Goal: Task Accomplishment & Management: Use online tool/utility

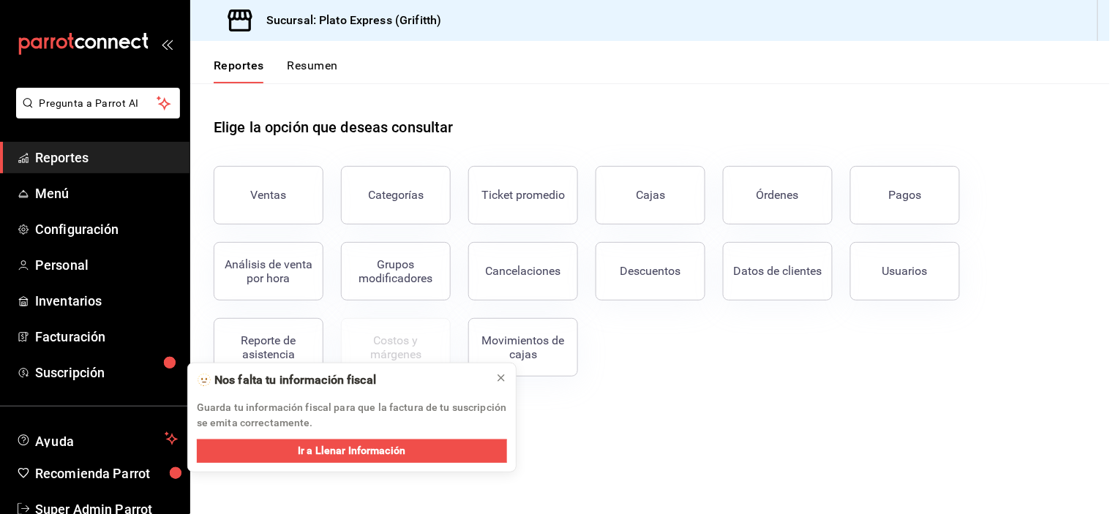
click at [268, 177] on button "Ventas" at bounding box center [269, 195] width 110 height 59
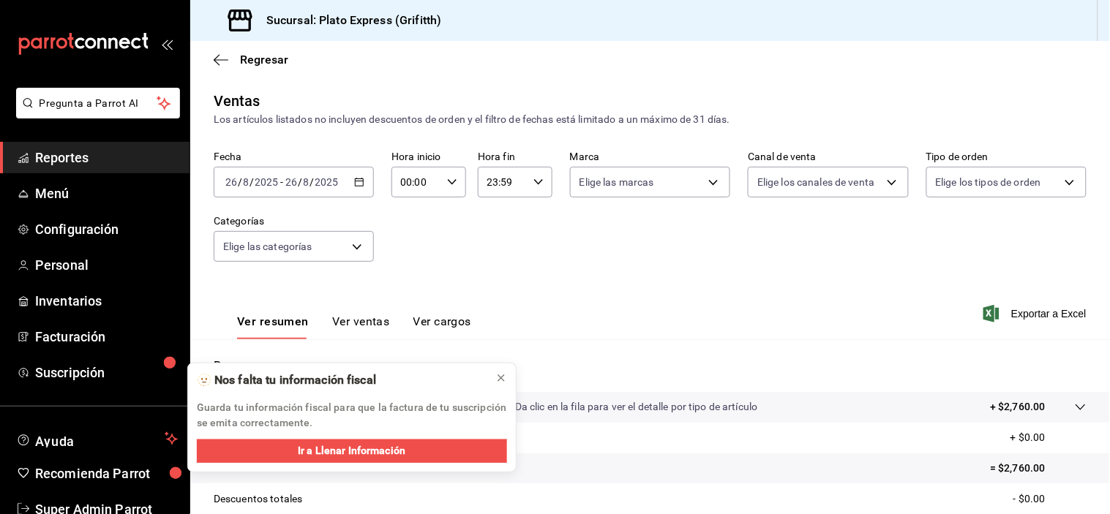
click at [429, 184] on input "00:00" at bounding box center [416, 182] width 50 height 29
click at [415, 262] on div "00 01 02 03 04 05 06 07 08 09 10 11 12 13 14 15 16 17 18 19 20 21 22 23" at bounding box center [407, 261] width 37 height 117
click at [410, 282] on span "09" at bounding box center [407, 277] width 13 height 12
type input "09:00"
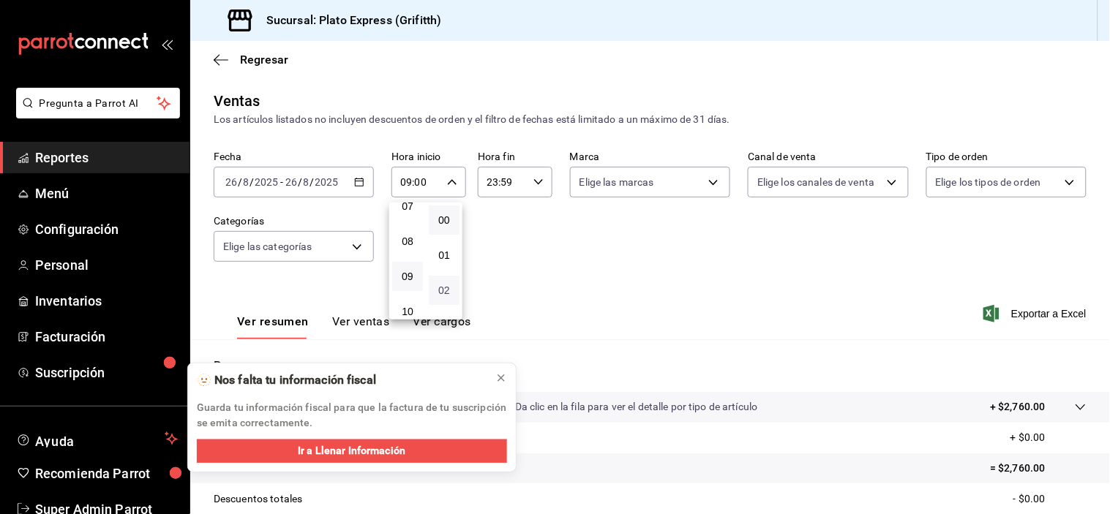
click at [448, 294] on span "02" at bounding box center [443, 291] width 13 height 12
click at [448, 271] on button "39" at bounding box center [444, 256] width 31 height 29
click at [680, 268] on div at bounding box center [555, 257] width 1110 height 514
click at [451, 178] on icon "button" at bounding box center [452, 182] width 10 height 10
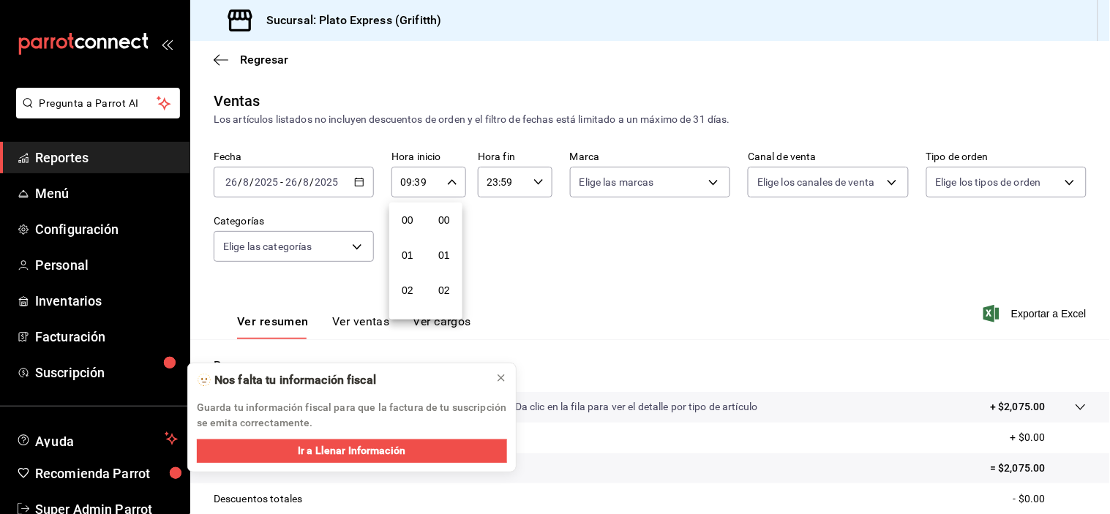
scroll to position [1419, 0]
click at [446, 185] on button "39" at bounding box center [444, 170] width 31 height 29
click at [446, 211] on span "40" at bounding box center [443, 206] width 13 height 12
type input "09:40"
click at [565, 238] on div at bounding box center [555, 257] width 1110 height 514
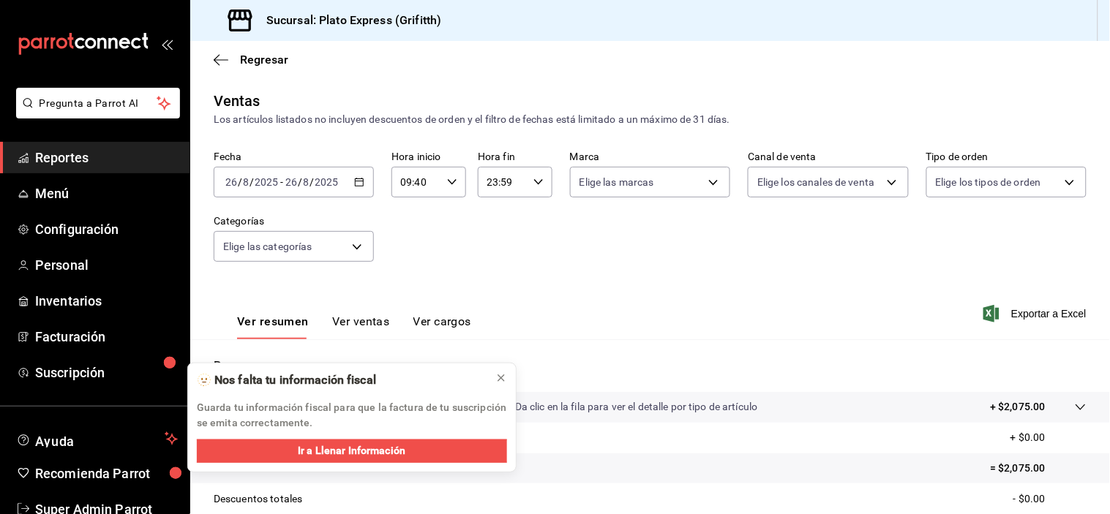
click at [380, 325] on button "Ver ventas" at bounding box center [361, 327] width 58 height 25
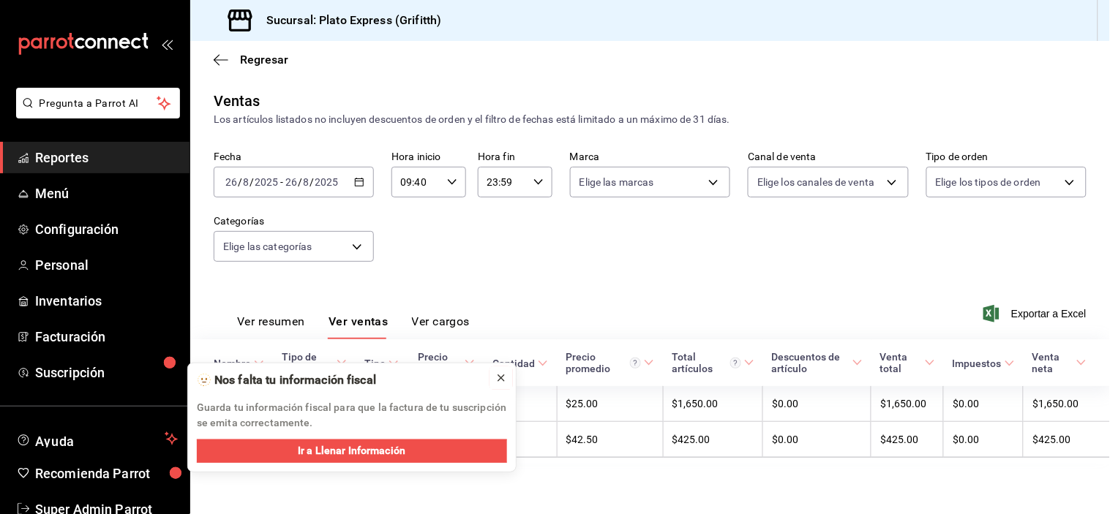
click at [495, 377] on icon at bounding box center [501, 378] width 12 height 12
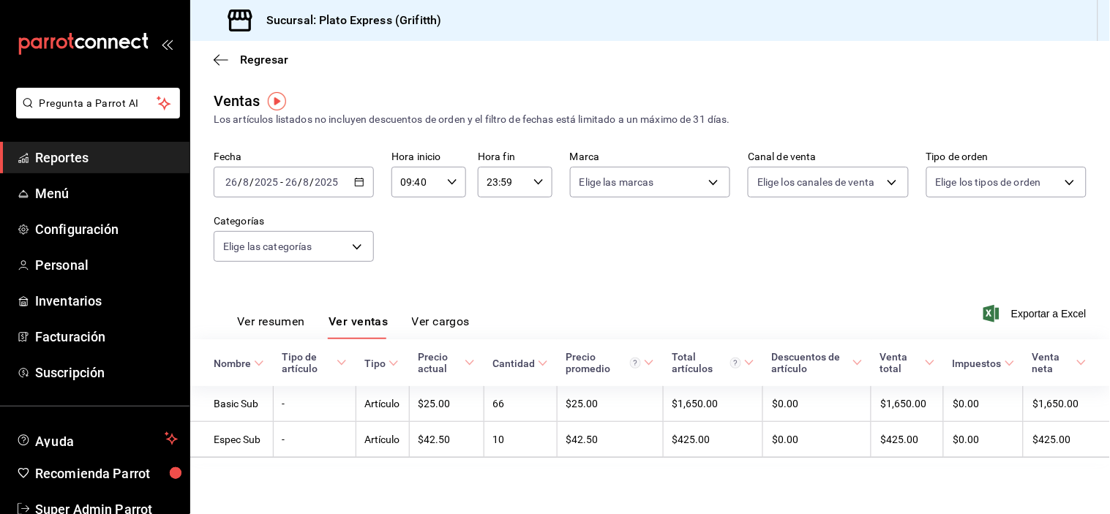
click at [283, 320] on button "Ver resumen" at bounding box center [271, 327] width 68 height 25
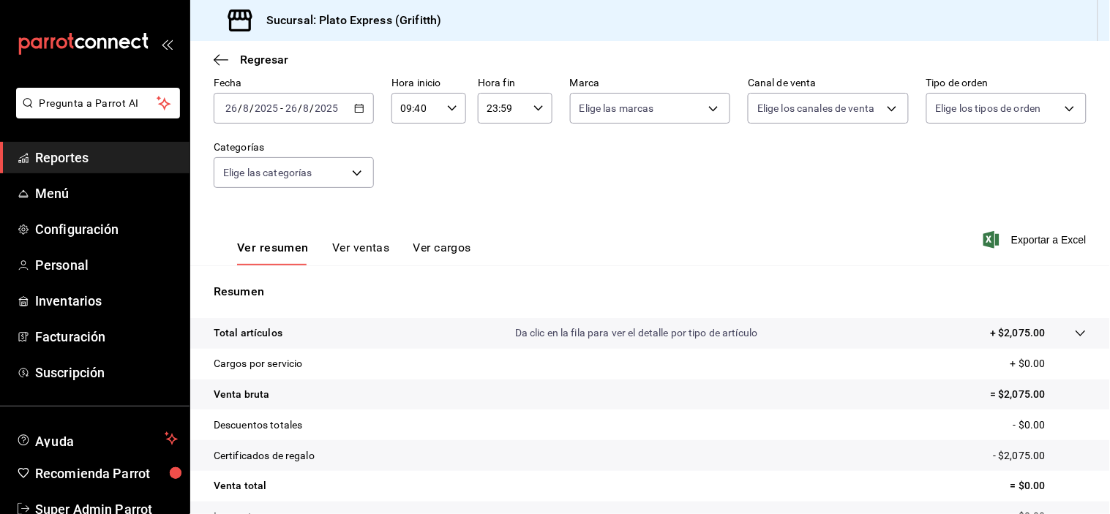
scroll to position [75, 0]
